Goal: Task Accomplishment & Management: Manage account settings

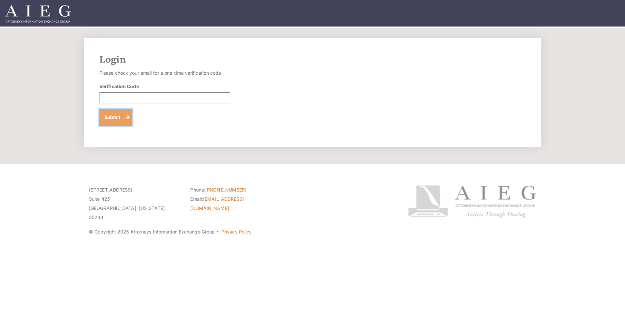
drag, startPoint x: 116, startPoint y: 95, endPoint x: 110, endPoint y: 118, distance: 23.6
click at [110, 118] on button "Submit" at bounding box center [115, 117] width 33 height 17
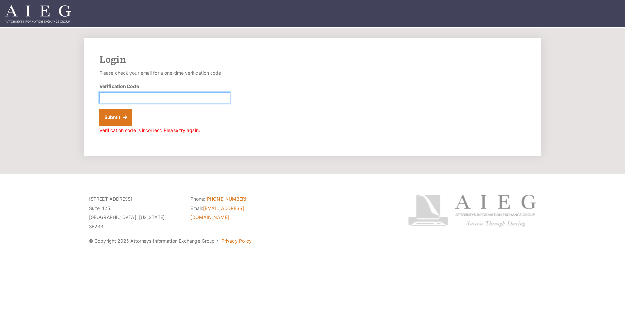
paste input "147238"
type input "147238"
click at [115, 115] on button "Submit" at bounding box center [115, 117] width 33 height 17
